Goal: Task Accomplishment & Management: Manage account settings

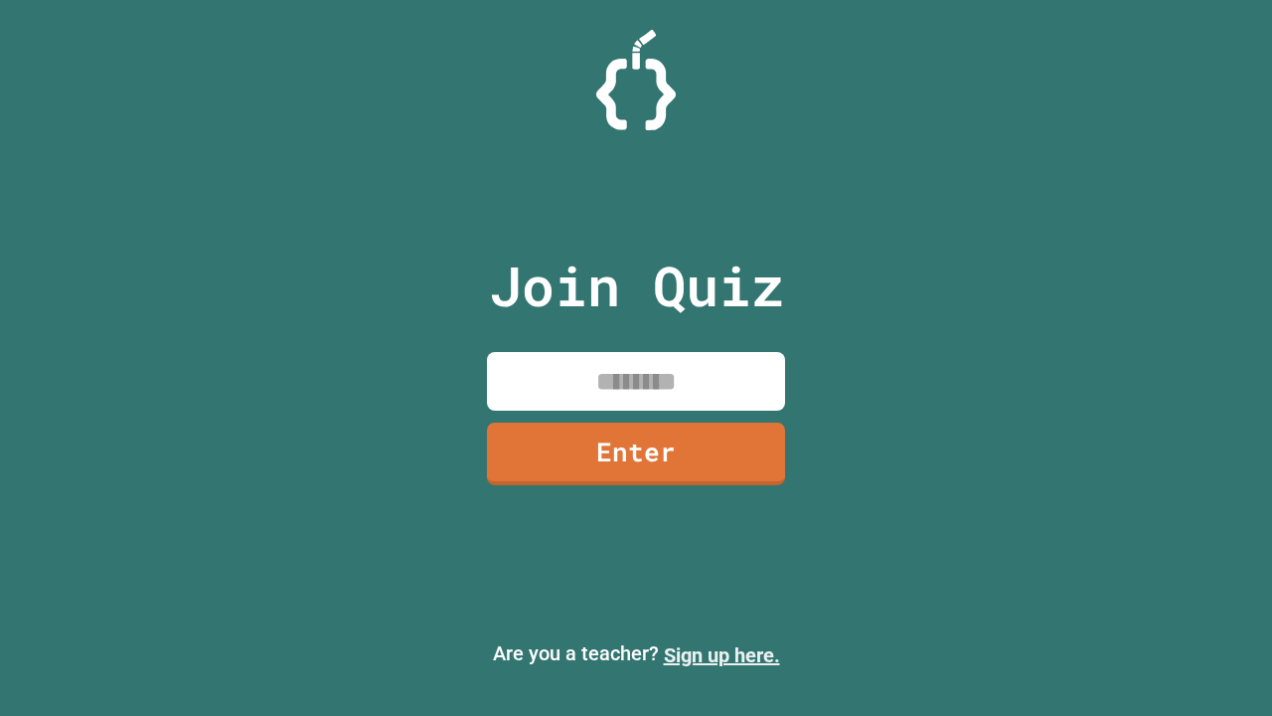
click at [721, 655] on link "Sign up here." at bounding box center [722, 655] width 116 height 24
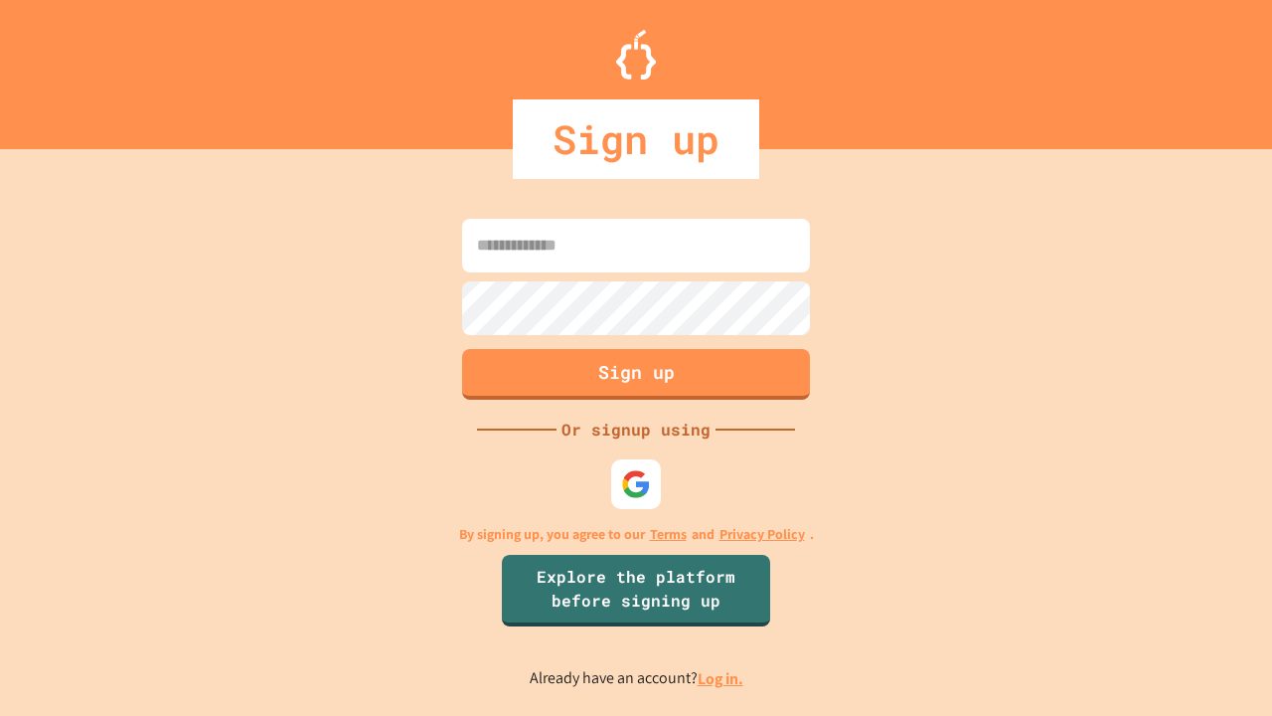
click at [721, 678] on link "Log in." at bounding box center [721, 678] width 46 height 21
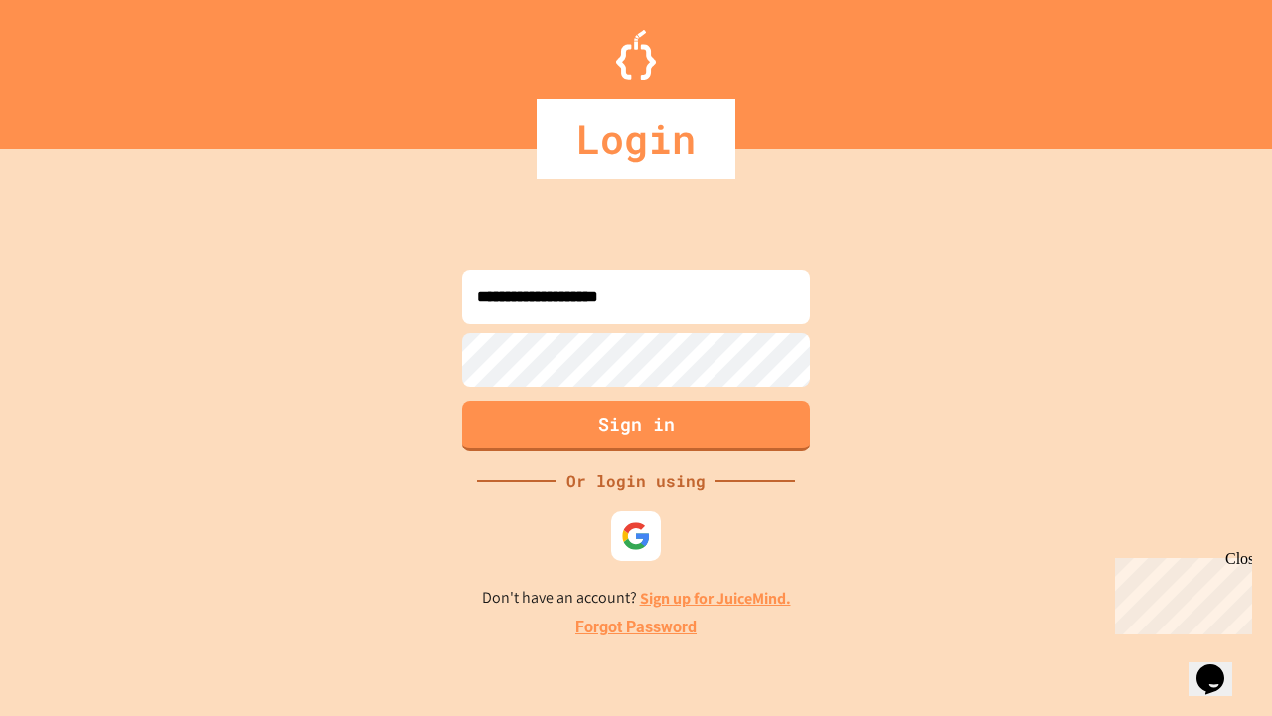
type input "**********"
